Goal: Information Seeking & Learning: Find specific fact

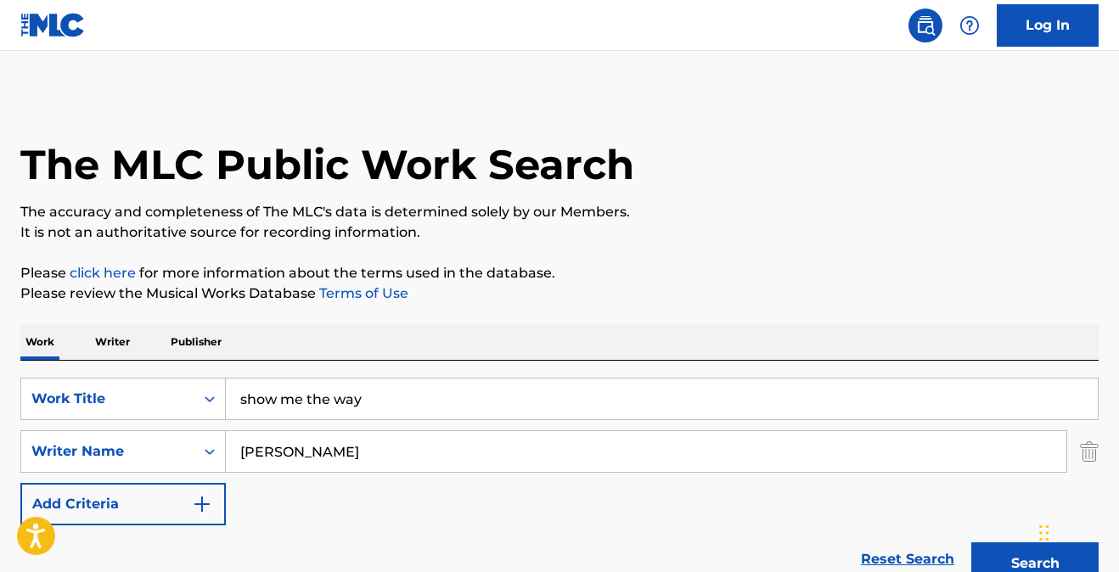
drag, startPoint x: 392, startPoint y: 392, endPoint x: 200, endPoint y: 371, distance: 193.9
click at [200, 371] on div "SearchWithCriteria4b2b7e94-df04-4ef7-be02-019799440ec7 Work Title show me the w…" at bounding box center [559, 477] width 1078 height 233
type input "i will not be broken"
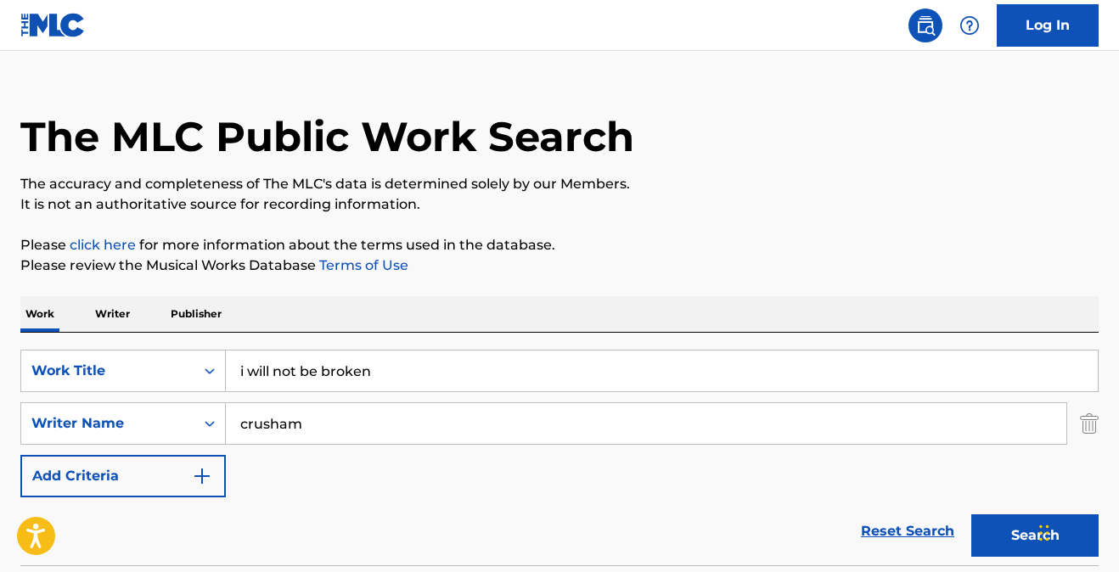
scroll to position [30, 0]
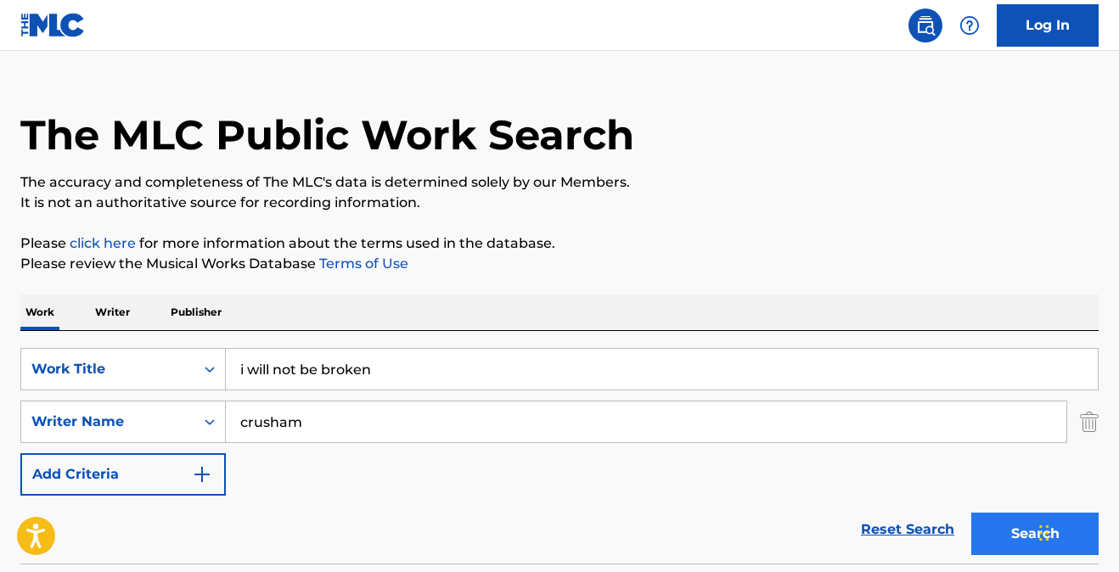
type input "crusham"
drag, startPoint x: 988, startPoint y: 529, endPoint x: 981, endPoint y: 523, distance: 9.7
click at [988, 529] on button "Search" at bounding box center [1034, 534] width 127 height 42
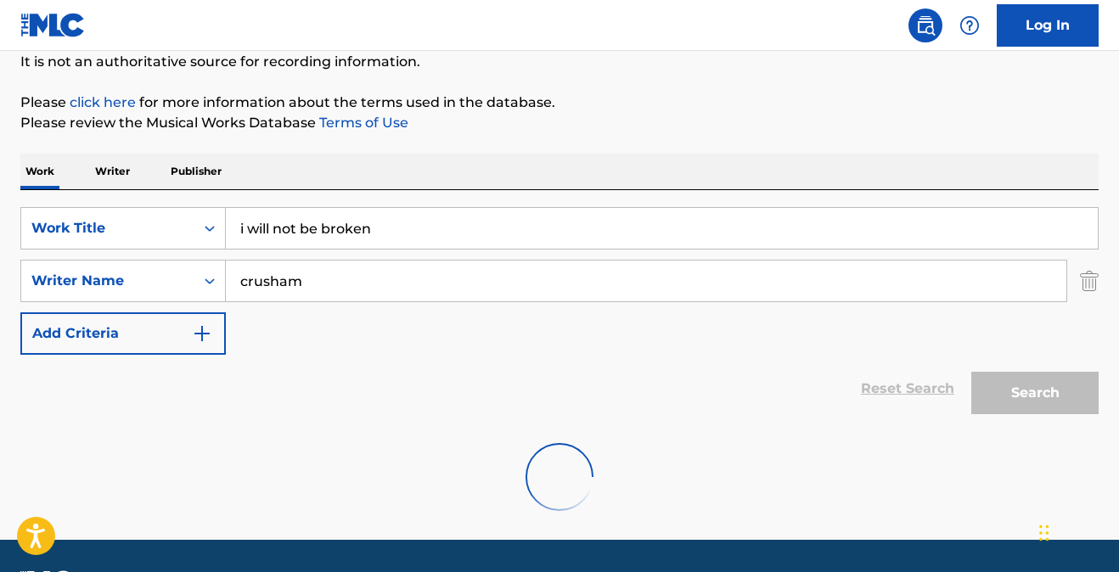
scroll to position [220, 0]
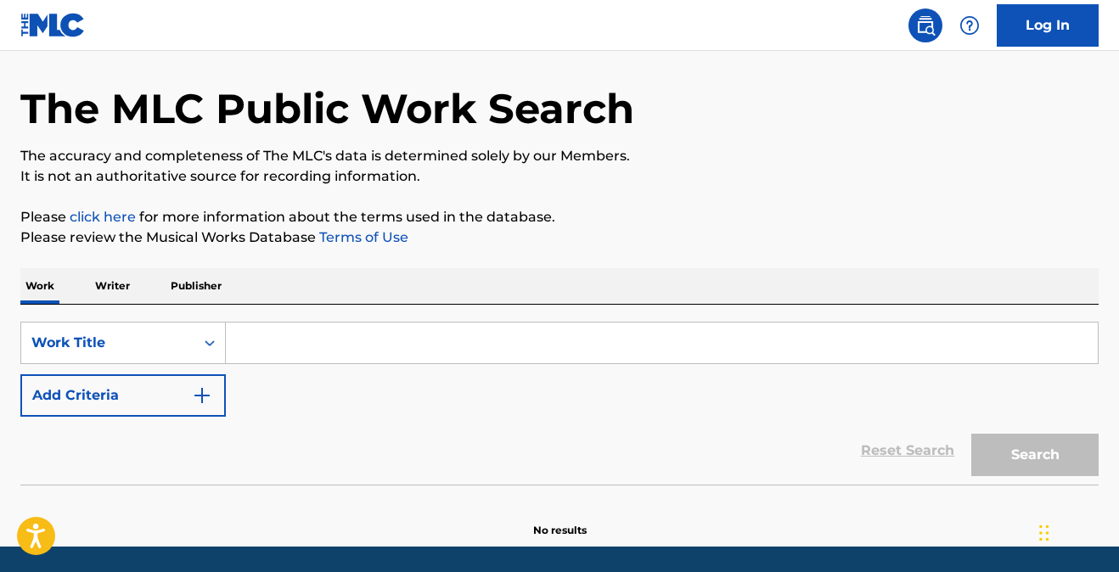
scroll to position [59, 0]
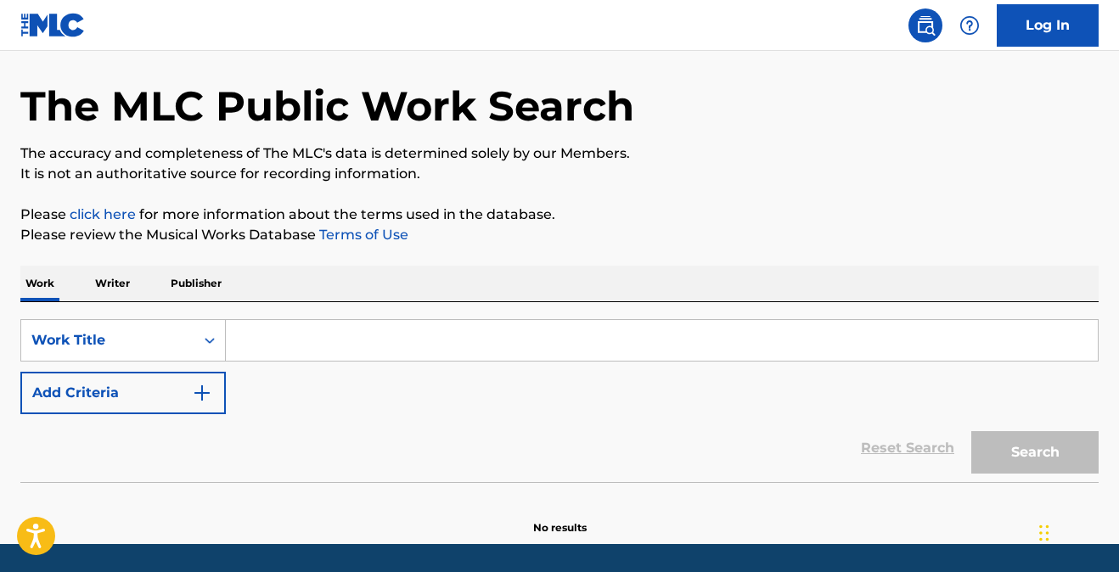
click at [357, 356] on input "Search Form" at bounding box center [662, 340] width 872 height 41
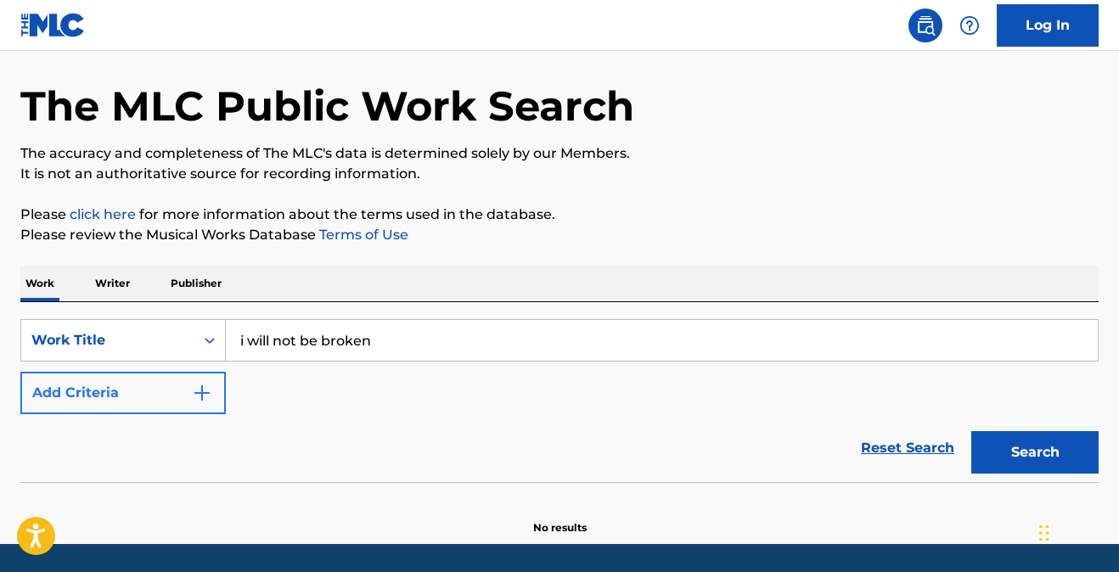
type input "i will not be broken"
click at [190, 395] on button "Add Criteria" at bounding box center [122, 393] width 205 height 42
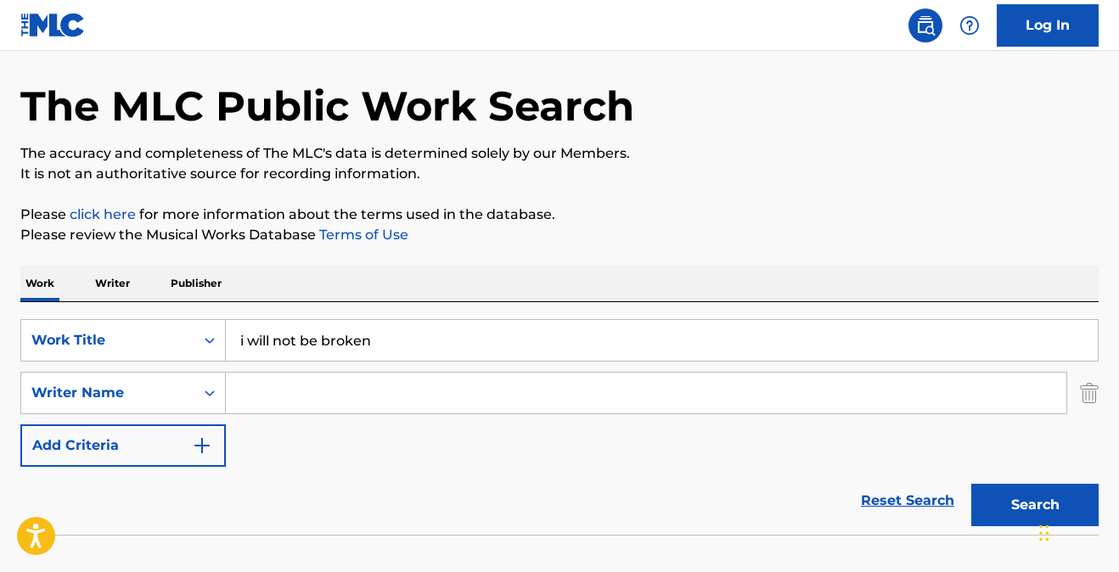
click at [271, 393] on input "Search Form" at bounding box center [646, 393] width 841 height 41
type input "[PERSON_NAME]"
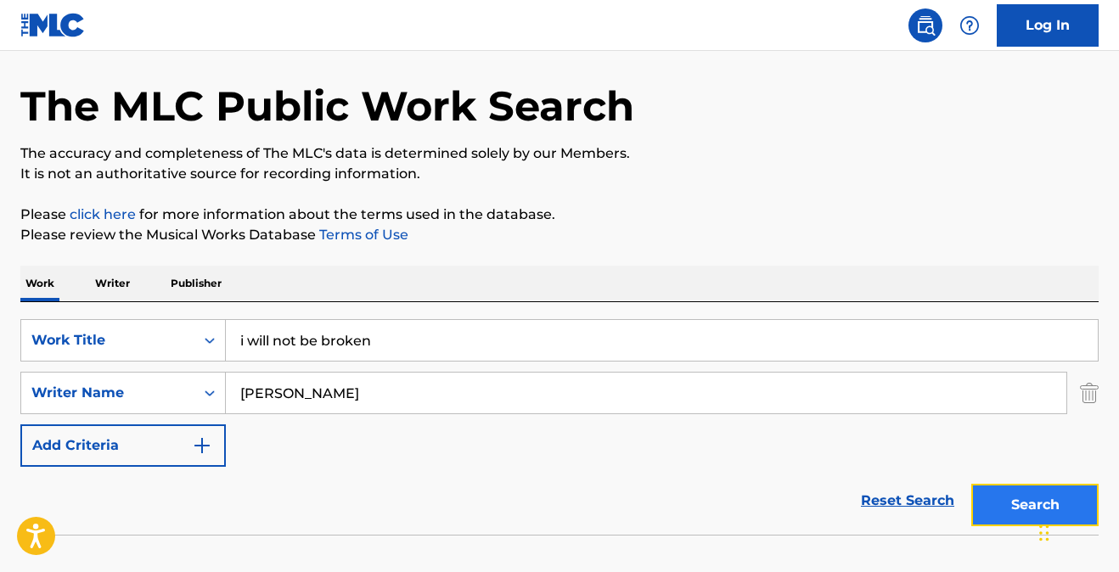
click at [1016, 508] on button "Search" at bounding box center [1034, 505] width 127 height 42
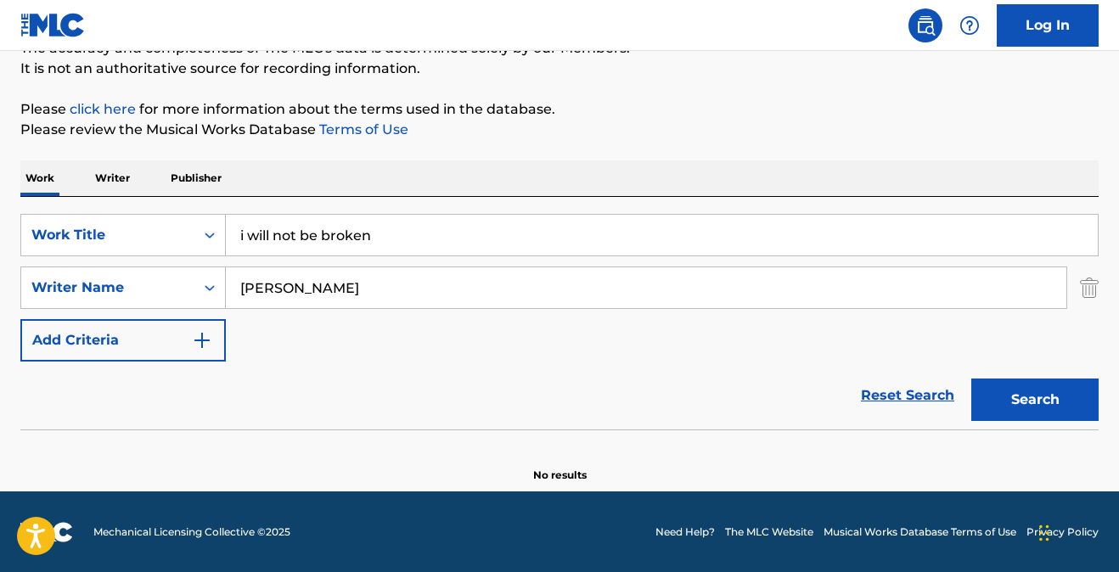
scroll to position [165, 0]
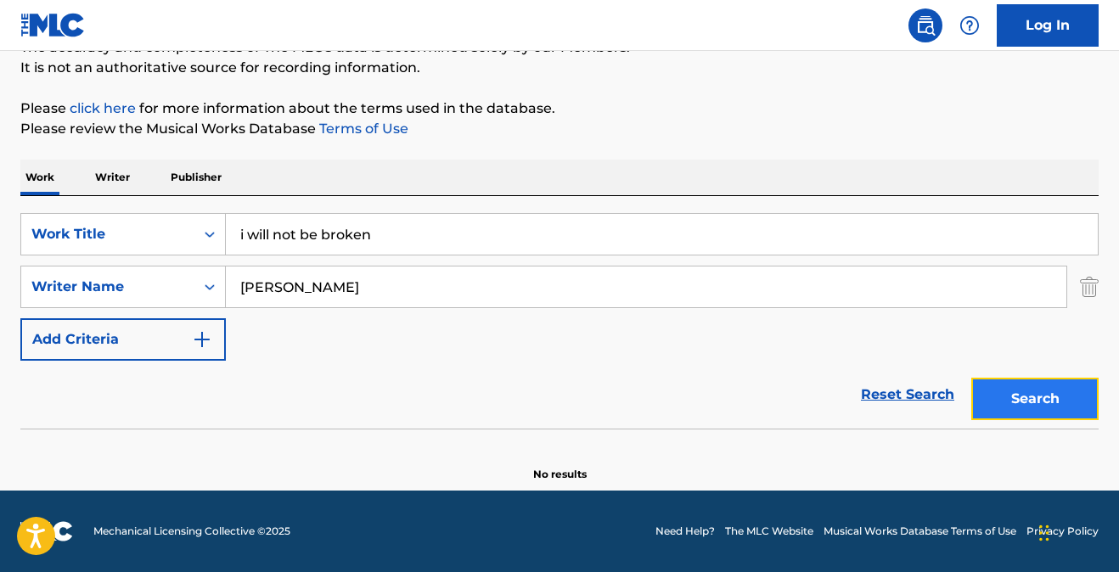
click at [1059, 388] on button "Search" at bounding box center [1034, 399] width 127 height 42
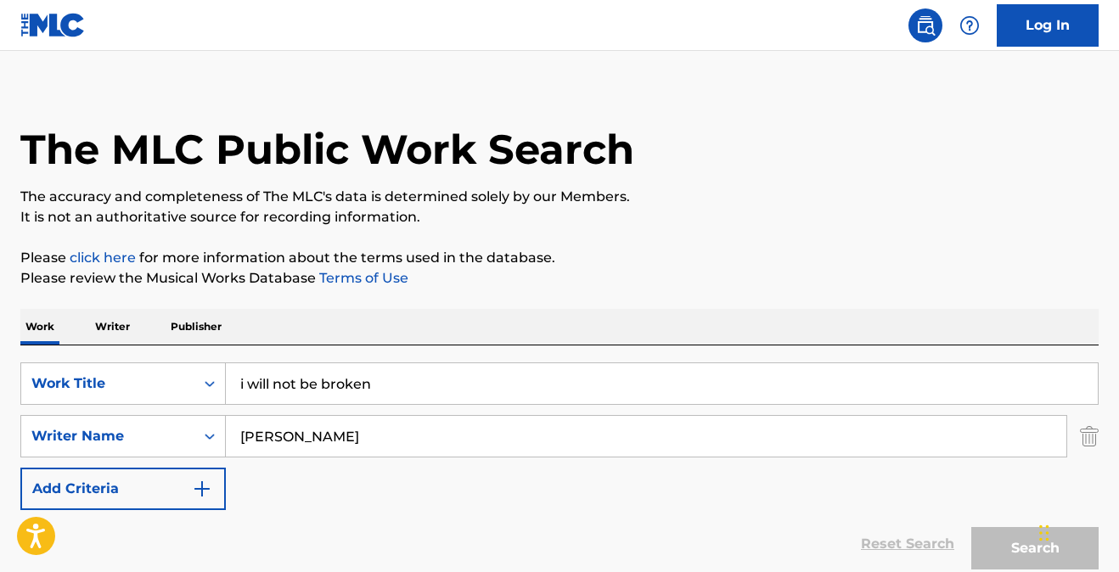
scroll to position [12, 0]
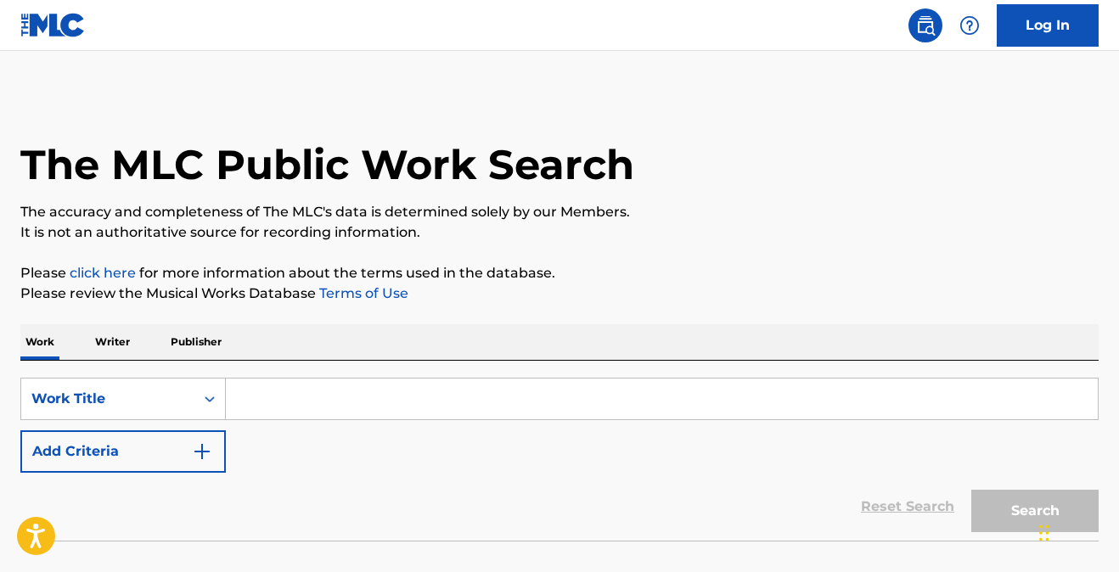
click at [331, 395] on input "Search Form" at bounding box center [662, 399] width 872 height 41
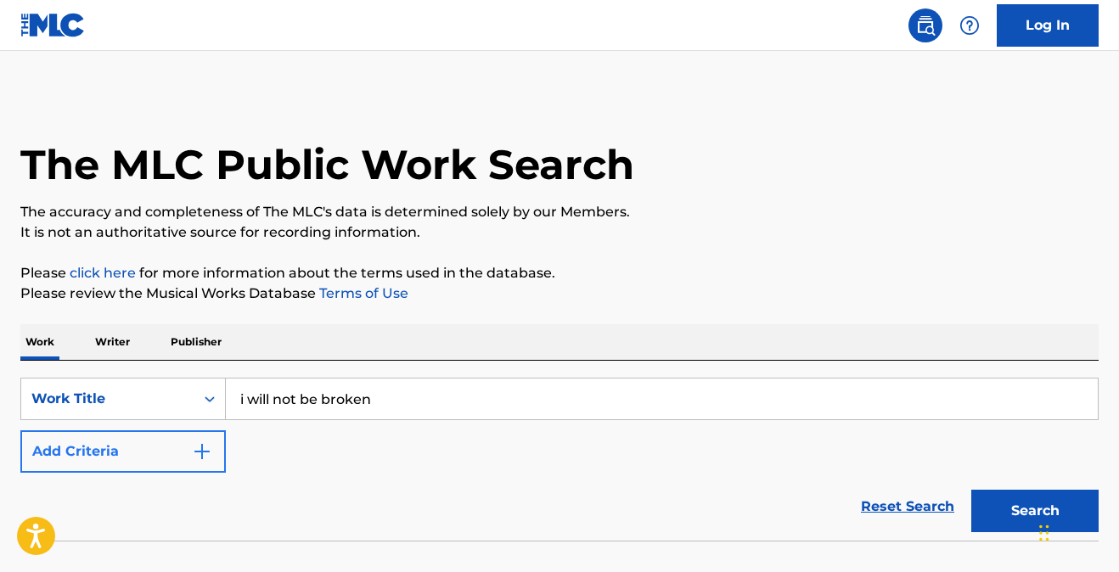
type input "i will not be broken"
click at [203, 453] on img "Search Form" at bounding box center [202, 452] width 20 height 20
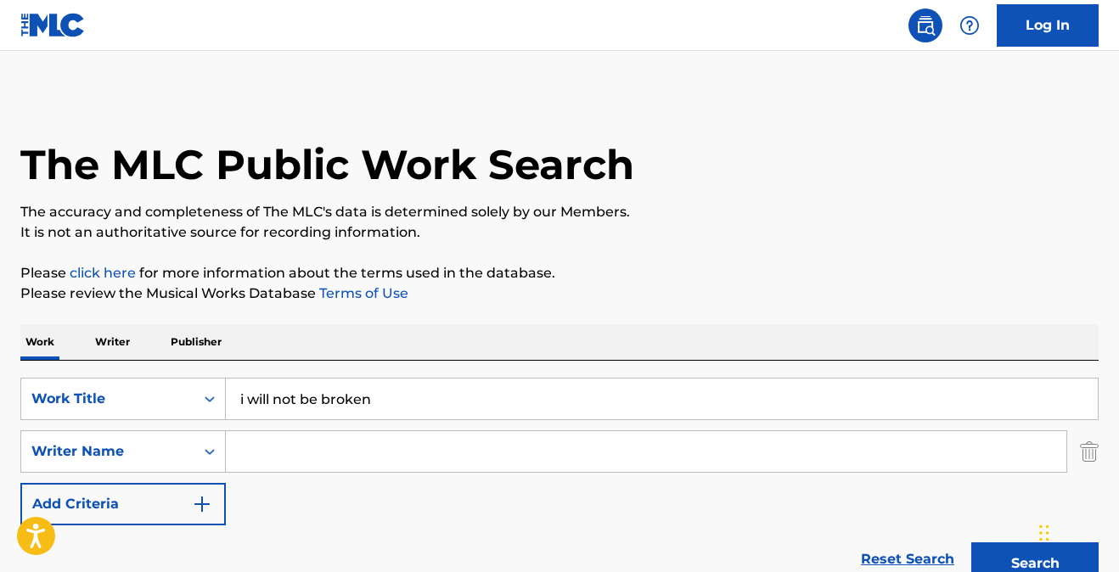
click at [277, 457] on input "Search Form" at bounding box center [646, 451] width 841 height 41
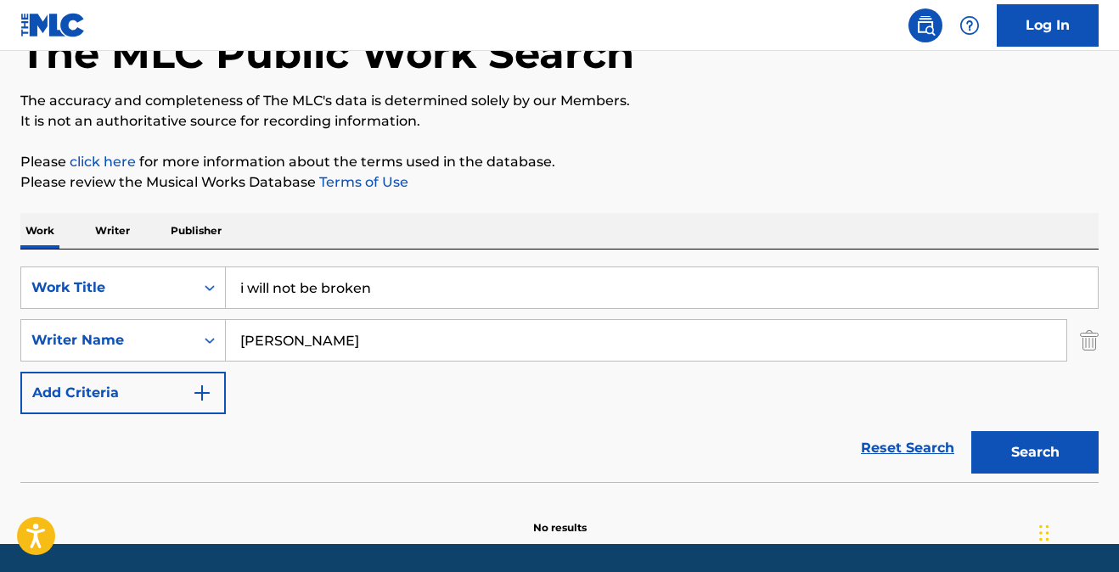
scroll to position [112, 0]
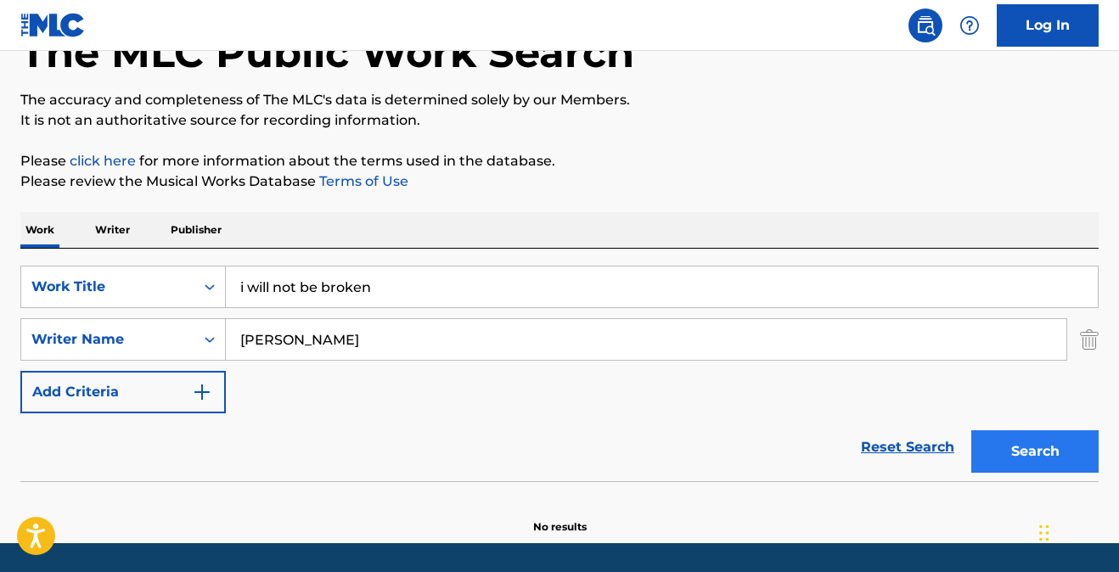
type input "harper"
click at [1028, 459] on button "Search" at bounding box center [1034, 451] width 127 height 42
drag, startPoint x: 397, startPoint y: 283, endPoint x: 190, endPoint y: 262, distance: 207.3
click at [190, 262] on div "SearchWithCriteria98f229b0-eb13-456e-9672-da87650d466b Work Title i will not be…" at bounding box center [559, 365] width 1078 height 233
type input "woke up"
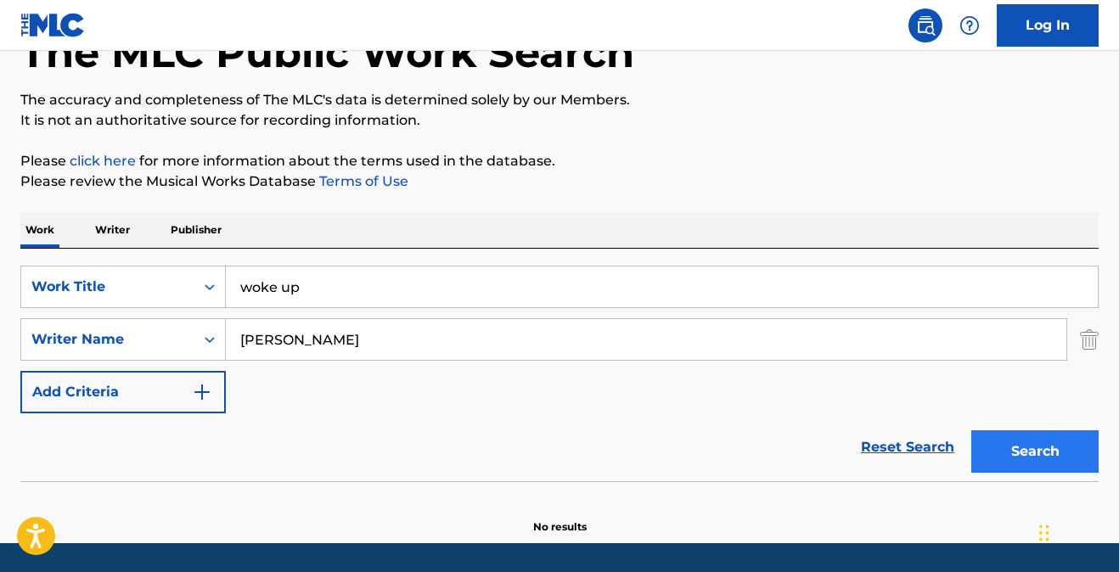
type input "chambers"
click at [1041, 440] on button "Search" at bounding box center [1034, 451] width 127 height 42
